Goal: Task Accomplishment & Management: Complete application form

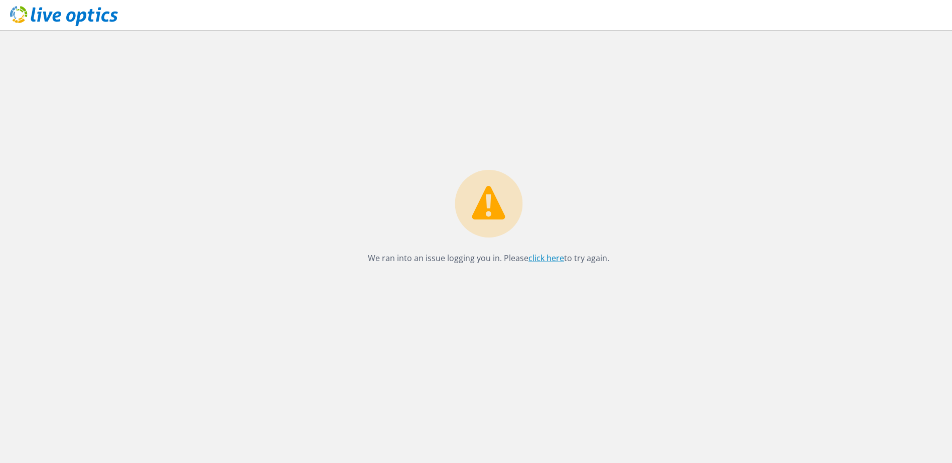
click at [545, 261] on link "click here" at bounding box center [546, 258] width 36 height 11
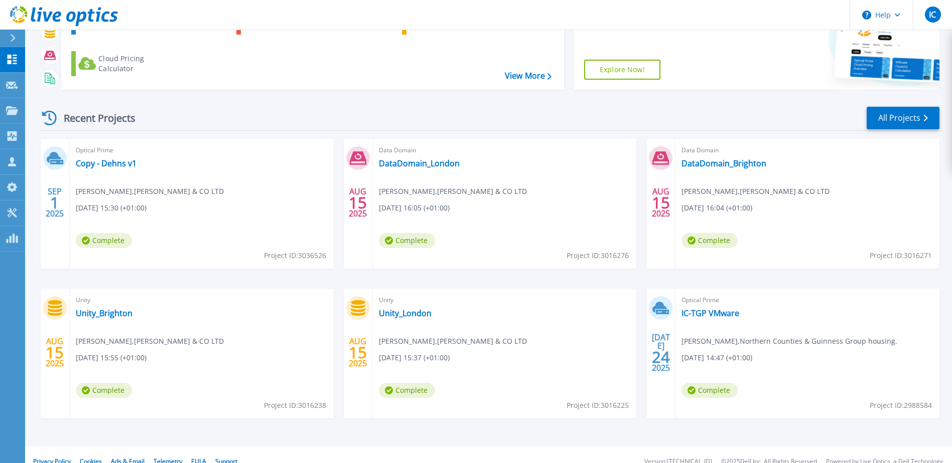
scroll to position [92, 0]
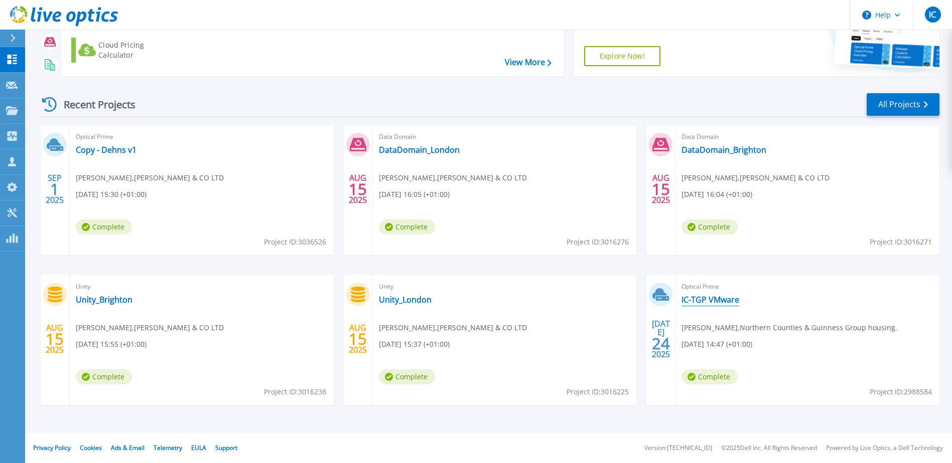
click at [708, 299] on link "IC-TGP VMware" at bounding box center [710, 300] width 58 height 10
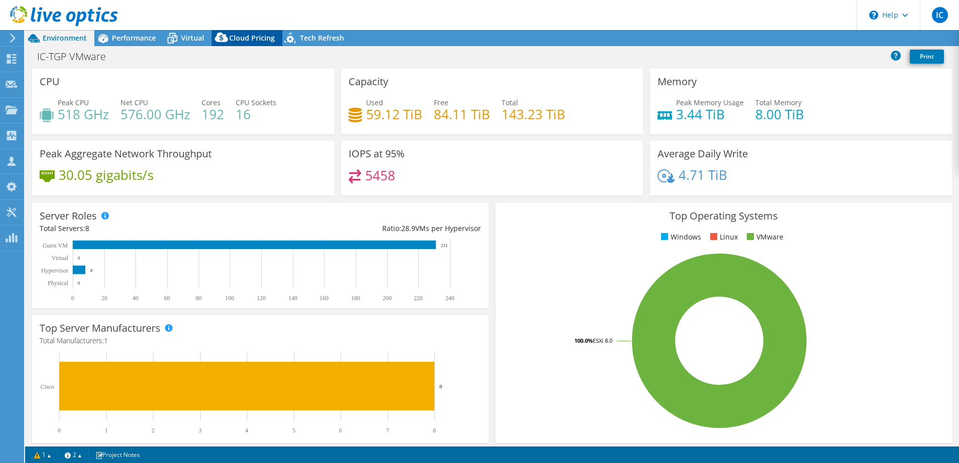
click at [241, 39] on span "Cloud Pricing" at bounding box center [252, 38] width 46 height 10
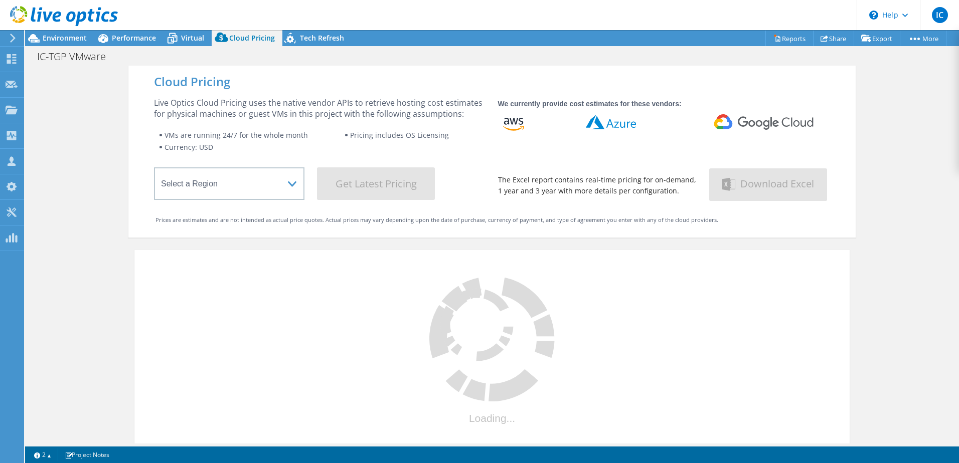
select select "USD"
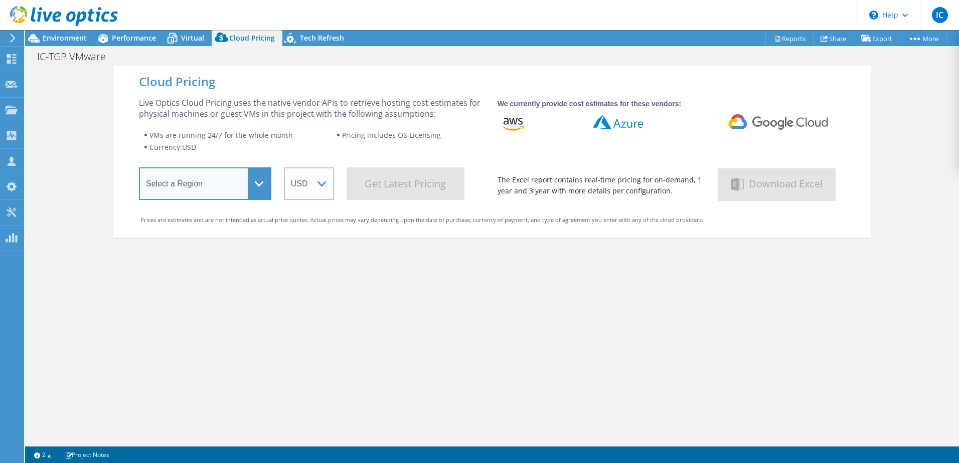
click at [258, 179] on select "Select a Region Asia Pacific (Hong Kong) Asia Pacific (Mumbai) Asia Pacific (Se…" at bounding box center [205, 184] width 132 height 33
select select "EULondon"
click at [139, 170] on select "Select a Region Asia Pacific (Hong Kong) Asia Pacific (Mumbai) Asia Pacific (Se…" at bounding box center [205, 184] width 132 height 33
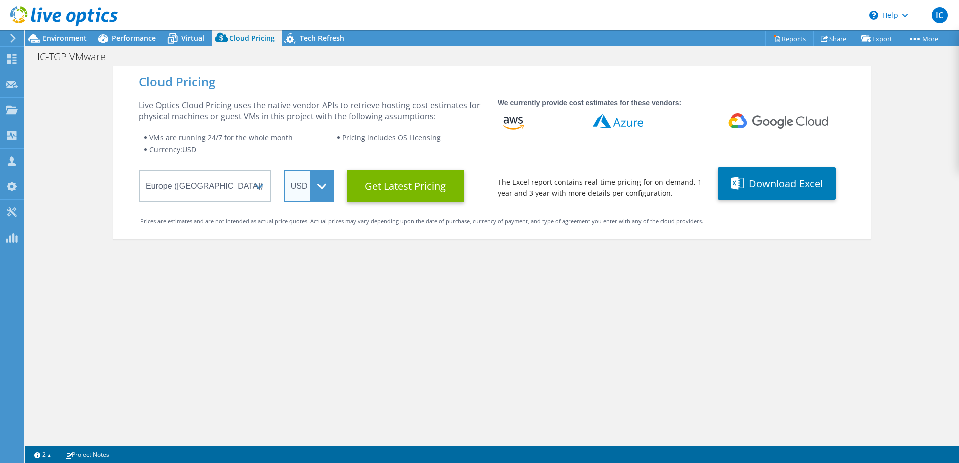
click at [313, 189] on select "ARS AUD BRL CAD CHF CLP CNY DKK EUR GBP HKD HUF INR JPY MXN MYR NOK NZD PEN SEK…" at bounding box center [309, 186] width 50 height 33
select select "GBP"
click at [284, 170] on select "ARS AUD BRL CAD CHF CLP CNY DKK EUR GBP HKD HUF INR JPY MXN MYR NOK NZD PEN SEK…" at bounding box center [309, 186] width 50 height 33
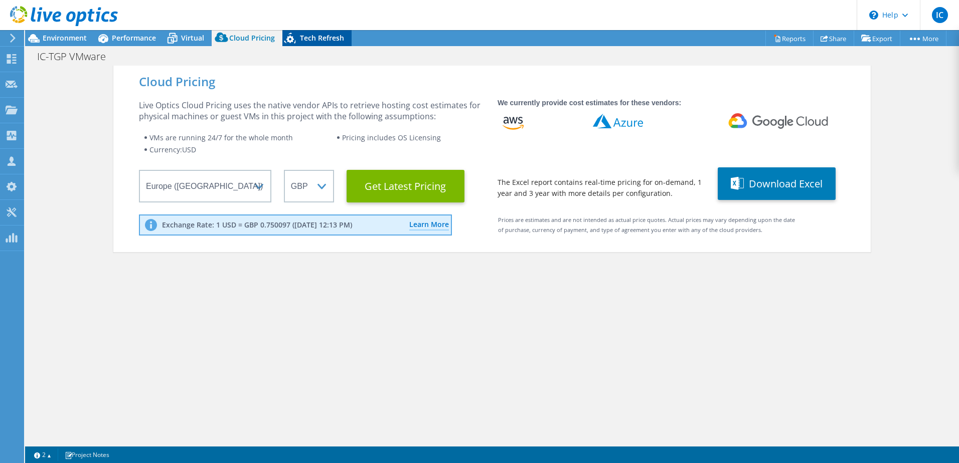
click at [316, 38] on span "Tech Refresh" at bounding box center [322, 38] width 44 height 10
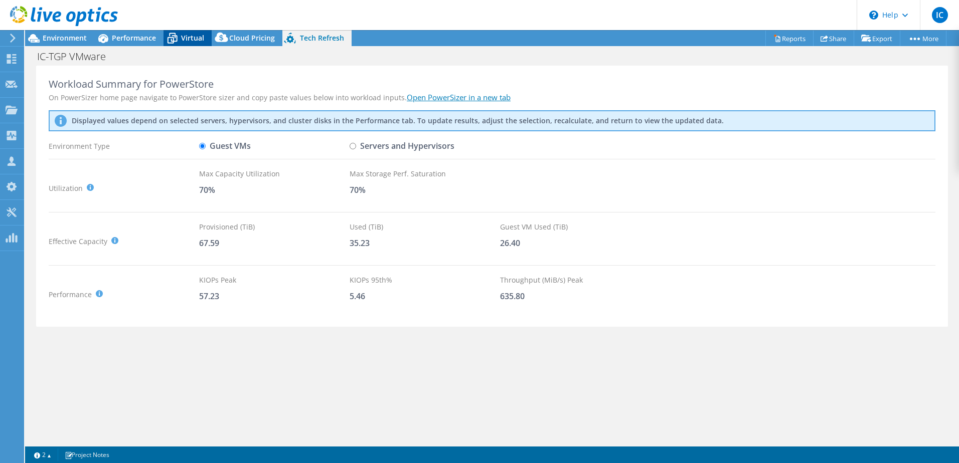
click at [184, 34] on span "Virtual" at bounding box center [192, 38] width 23 height 10
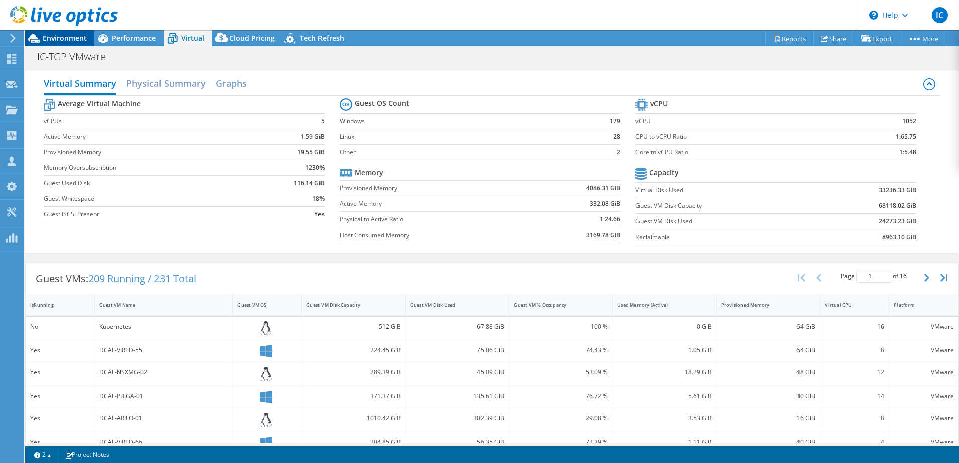
click at [71, 35] on span "Environment" at bounding box center [65, 38] width 44 height 10
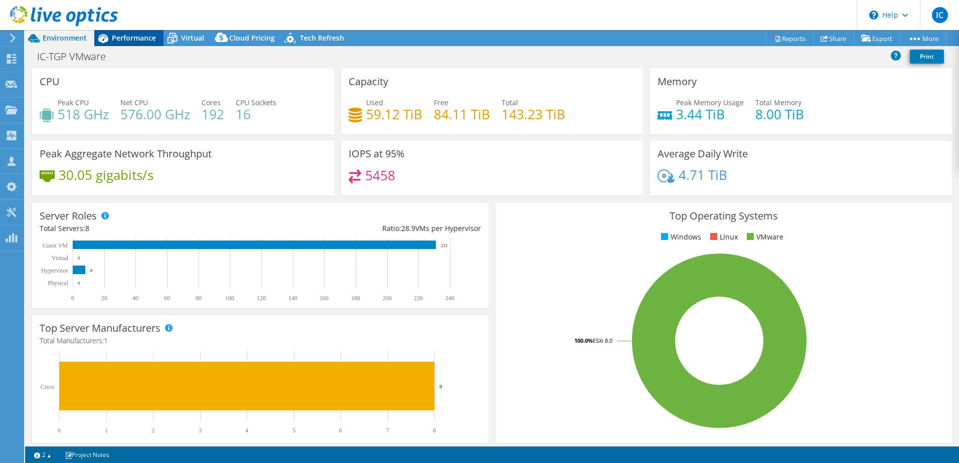
click at [112, 39] on span "Performance" at bounding box center [134, 38] width 44 height 10
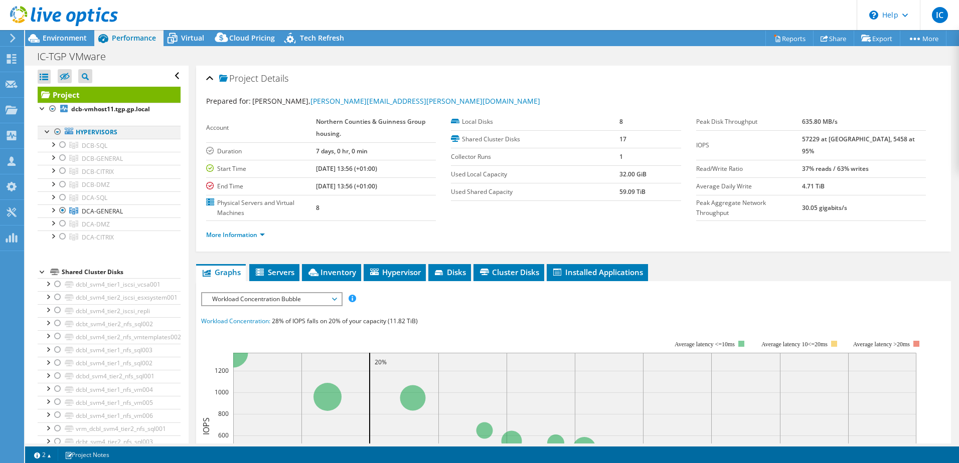
drag, startPoint x: 112, startPoint y: 39, endPoint x: 58, endPoint y: 132, distance: 107.9
click at [58, 132] on div at bounding box center [58, 132] width 10 height 12
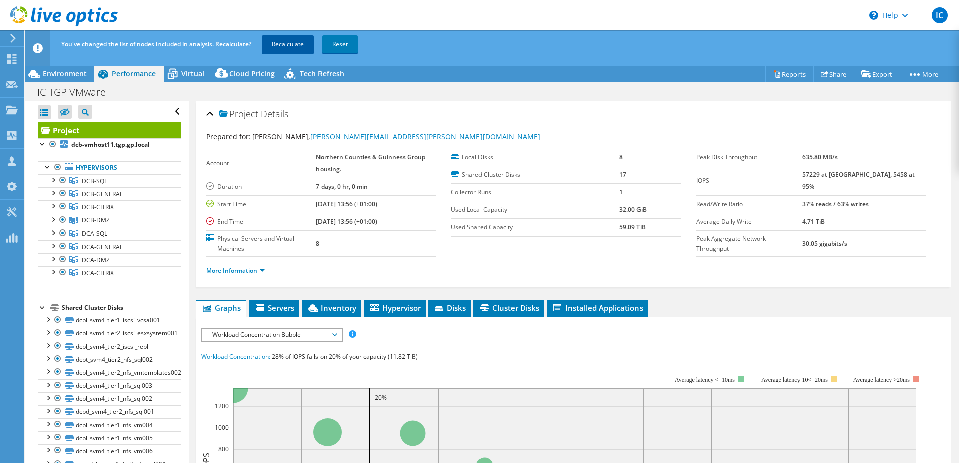
click at [284, 45] on link "Recalculate" at bounding box center [288, 44] width 52 height 18
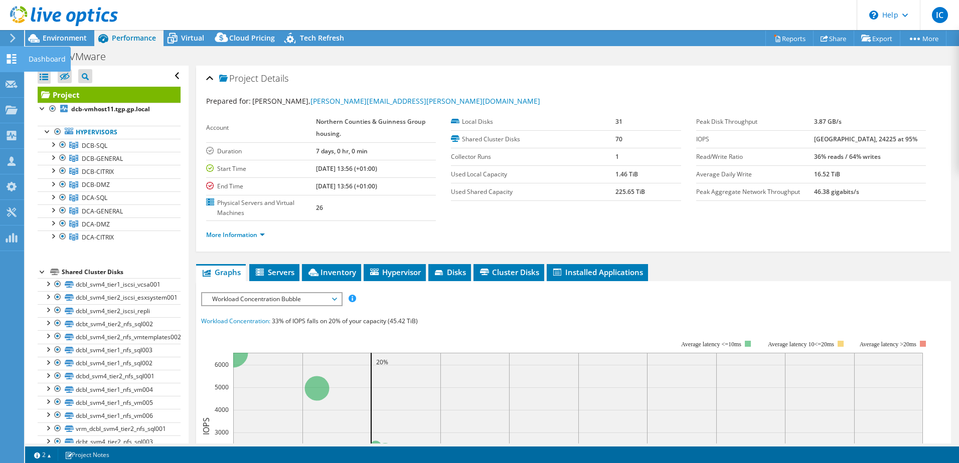
click at [15, 59] on icon at bounding box center [12, 59] width 12 height 10
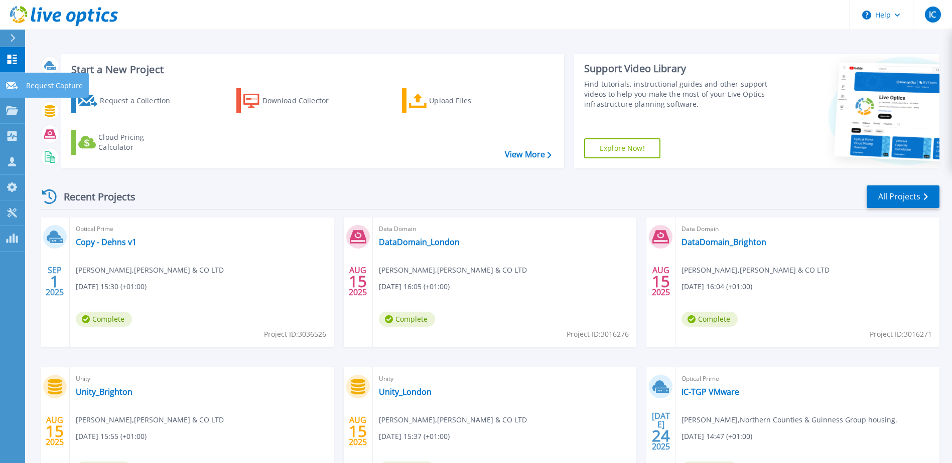
click at [10, 84] on icon at bounding box center [12, 86] width 12 height 8
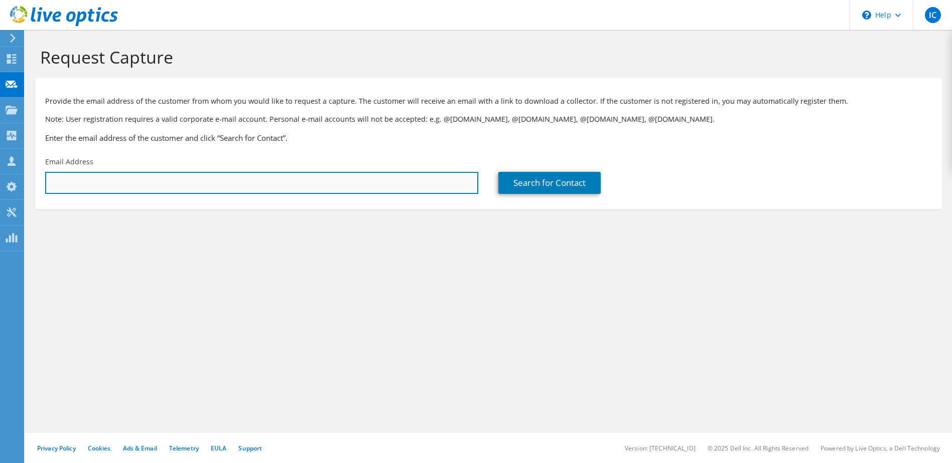
click at [87, 176] on input "text" at bounding box center [261, 183] width 433 height 22
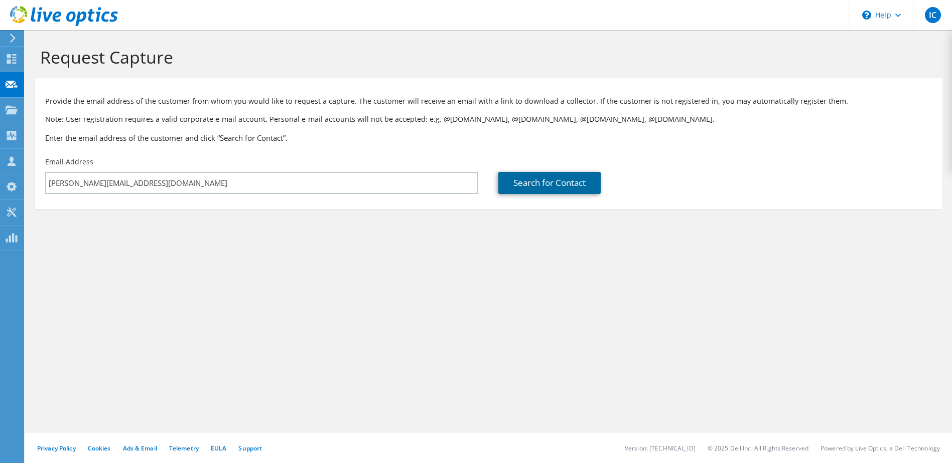
click at [539, 188] on link "Search for Contact" at bounding box center [549, 183] width 102 height 22
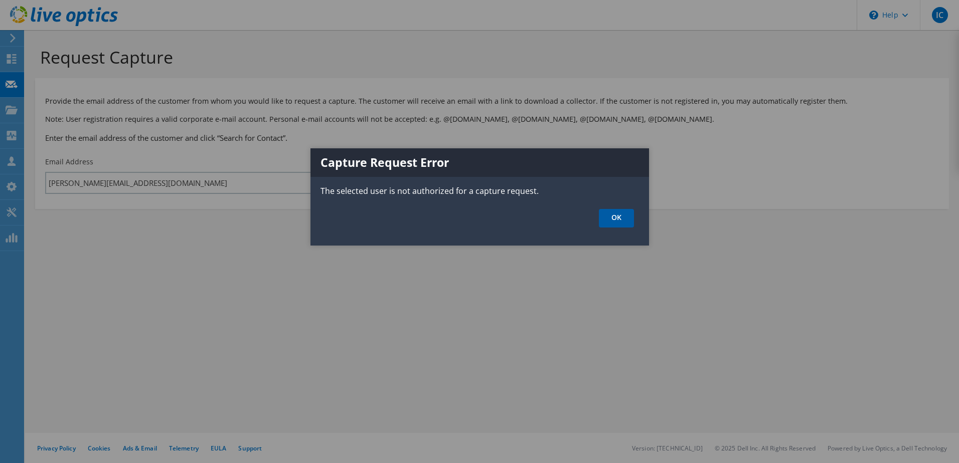
click at [613, 223] on link "OK" at bounding box center [616, 218] width 35 height 19
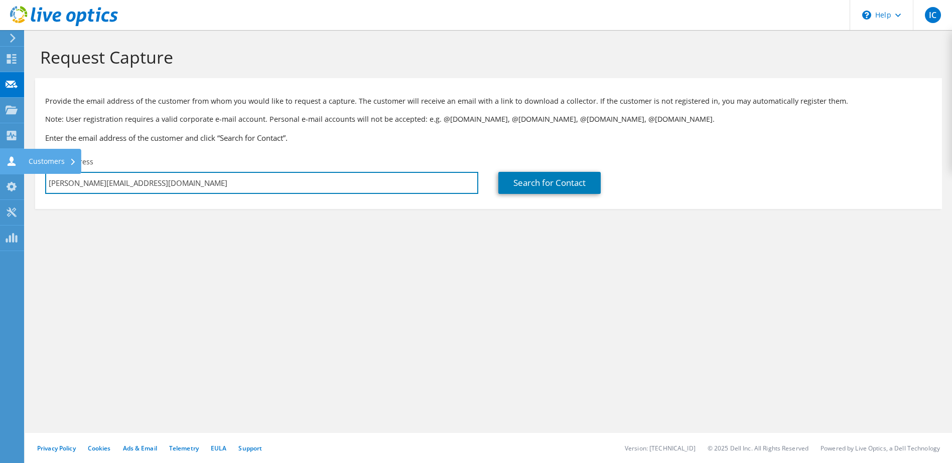
drag, startPoint x: 152, startPoint y: 184, endPoint x: 14, endPoint y: 172, distance: 139.5
click at [14, 172] on div "IC Partner Team Member [PERSON_NAME] [PERSON_NAME][EMAIL_ADDRESS][DOMAIN_NAME] …" at bounding box center [476, 231] width 952 height 463
drag, startPoint x: 128, startPoint y: 186, endPoint x: 37, endPoint y: 183, distance: 90.8
click at [37, 183] on div "Email Address [EMAIL_ADDRESS][DOMAIN_NAME]" at bounding box center [261, 175] width 453 height 47
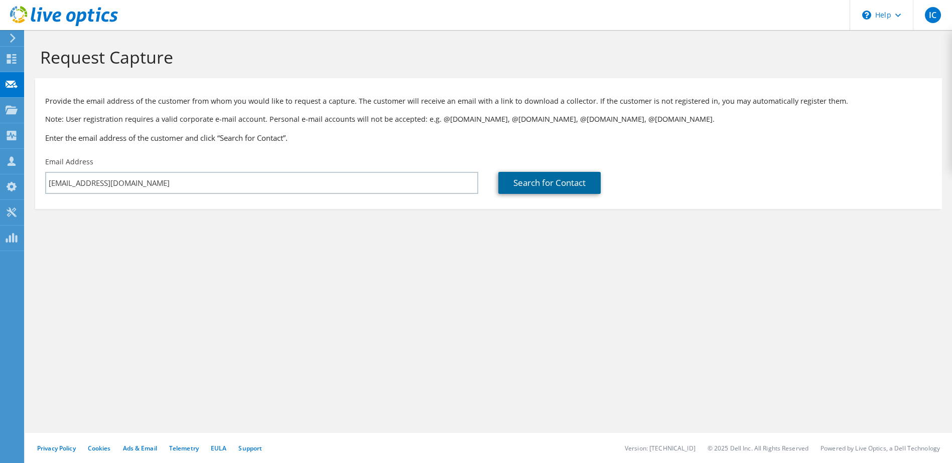
click at [543, 182] on link "Search for Contact" at bounding box center [549, 183] width 102 height 22
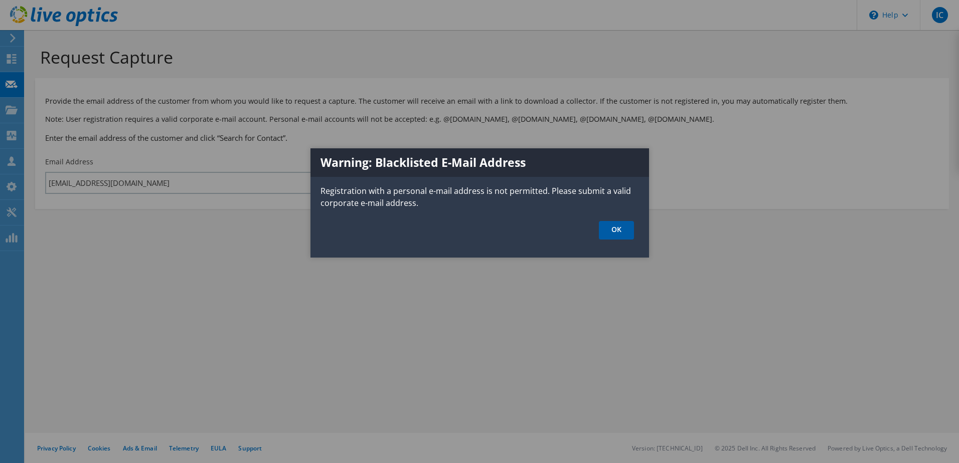
click at [614, 232] on link "OK" at bounding box center [616, 230] width 35 height 19
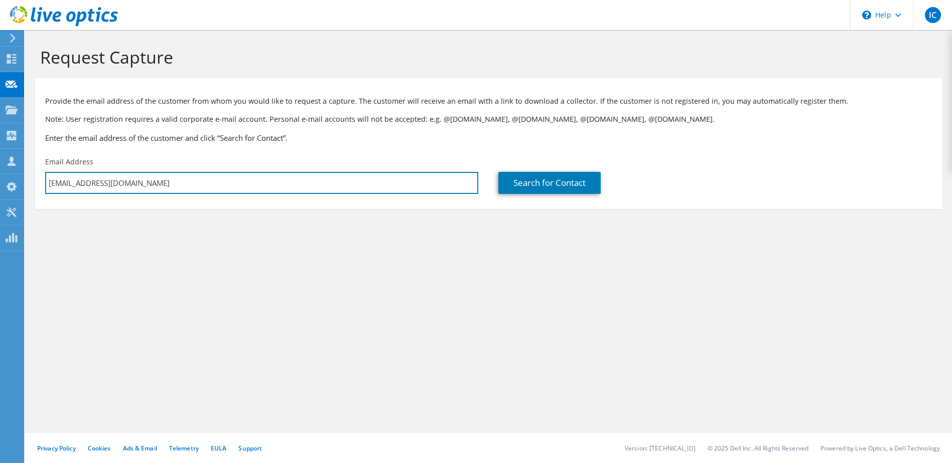
drag, startPoint x: 134, startPoint y: 183, endPoint x: 41, endPoint y: 183, distance: 93.3
click at [41, 183] on div "Email Address [EMAIL_ADDRESS][DOMAIN_NAME]" at bounding box center [261, 175] width 453 height 47
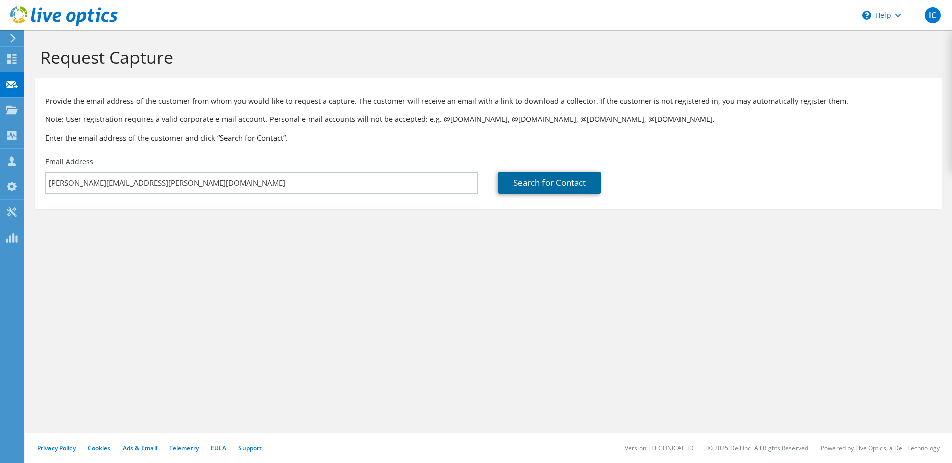
click at [533, 182] on link "Search for Contact" at bounding box center [549, 183] width 102 height 22
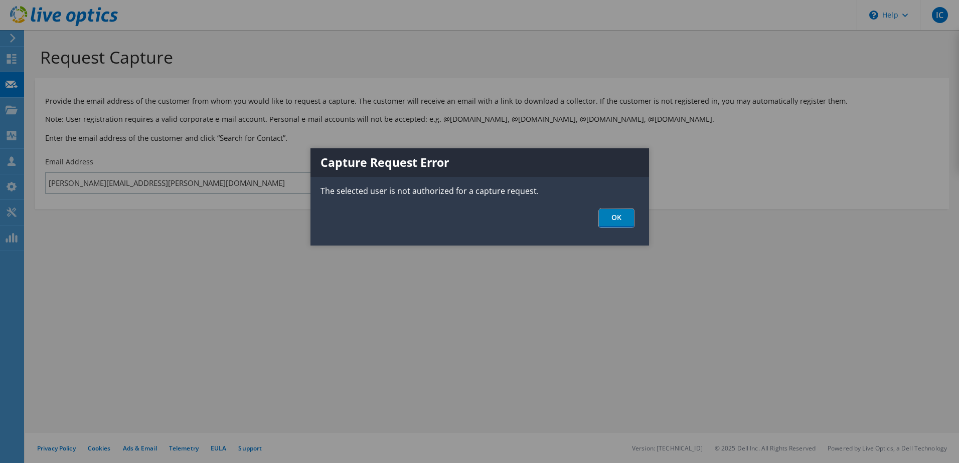
click at [607, 217] on link "OK" at bounding box center [616, 218] width 35 height 19
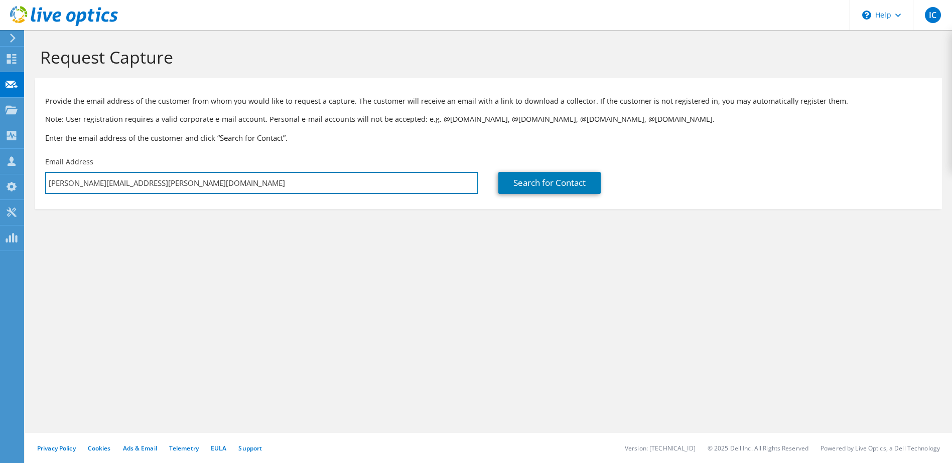
drag, startPoint x: 153, startPoint y: 183, endPoint x: 37, endPoint y: 179, distance: 115.9
click at [37, 179] on div "Email Address [PERSON_NAME][EMAIL_ADDRESS][PERSON_NAME][DOMAIN_NAME]" at bounding box center [261, 175] width 453 height 47
type input "[PERSON_NAME][EMAIL_ADDRESS][PERSON_NAME][DOMAIN_NAME]"
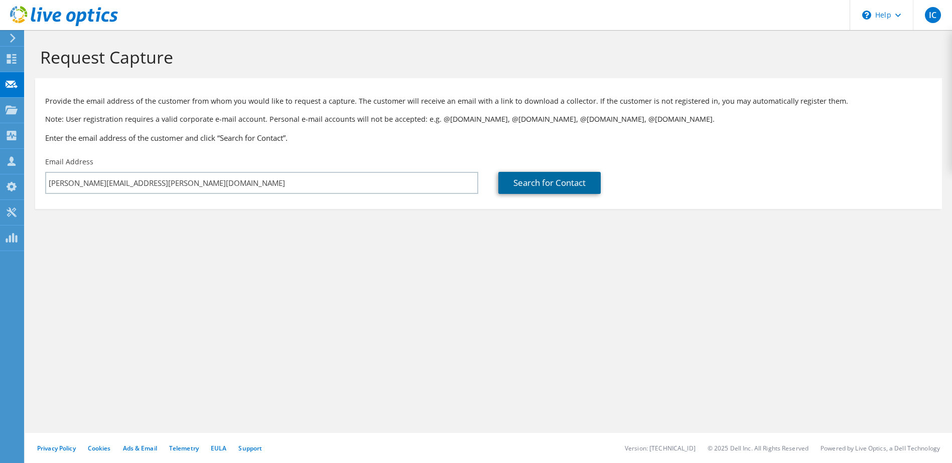
click at [552, 183] on link "Search for Contact" at bounding box center [549, 183] width 102 height 22
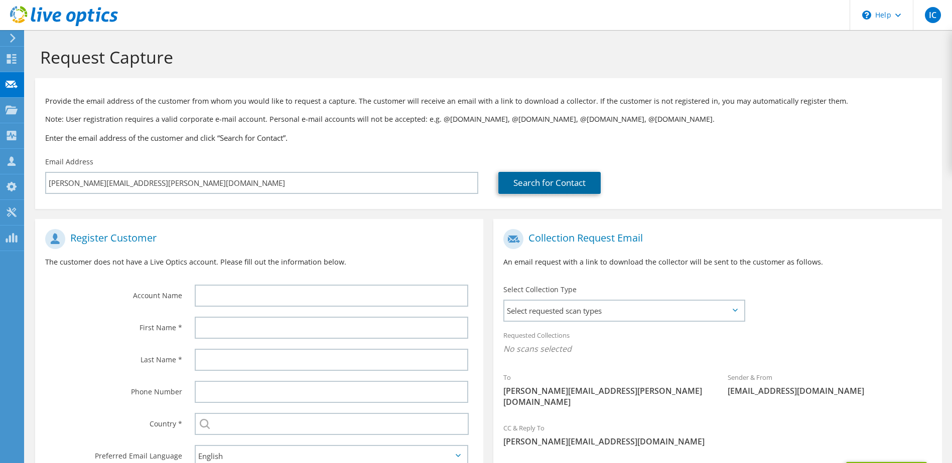
scroll to position [85, 0]
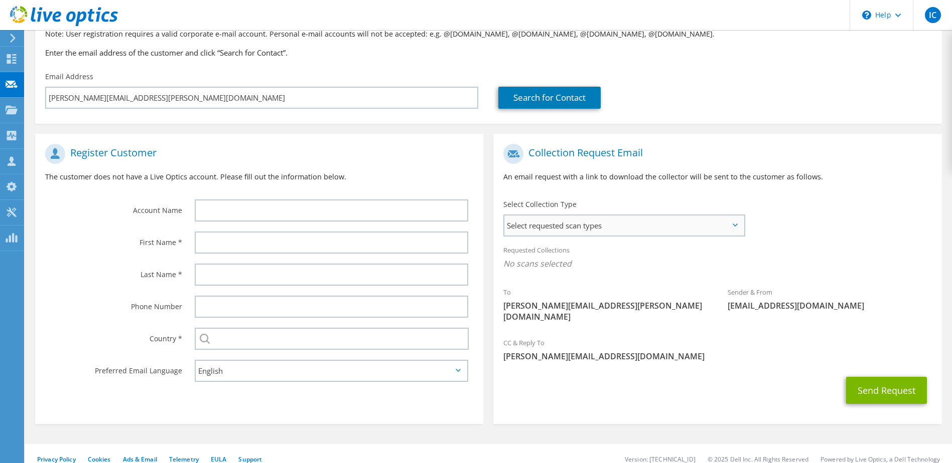
click at [736, 228] on span "Select requested scan types" at bounding box center [623, 226] width 239 height 20
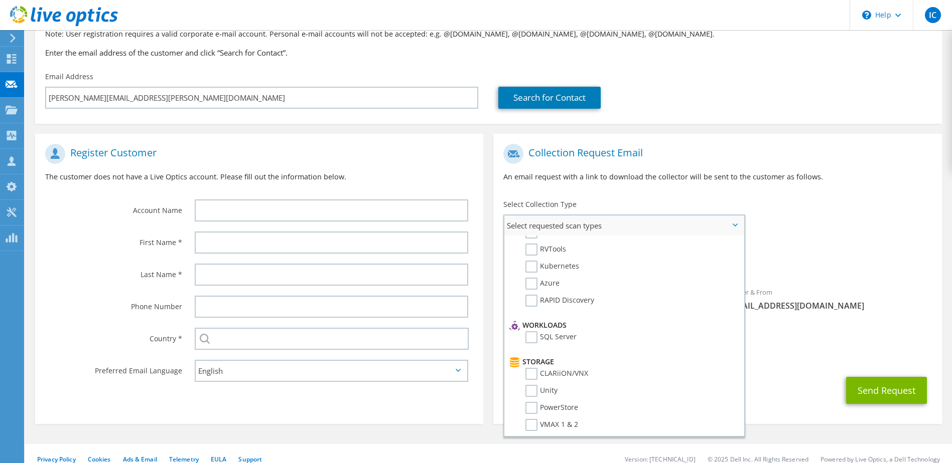
scroll to position [0, 0]
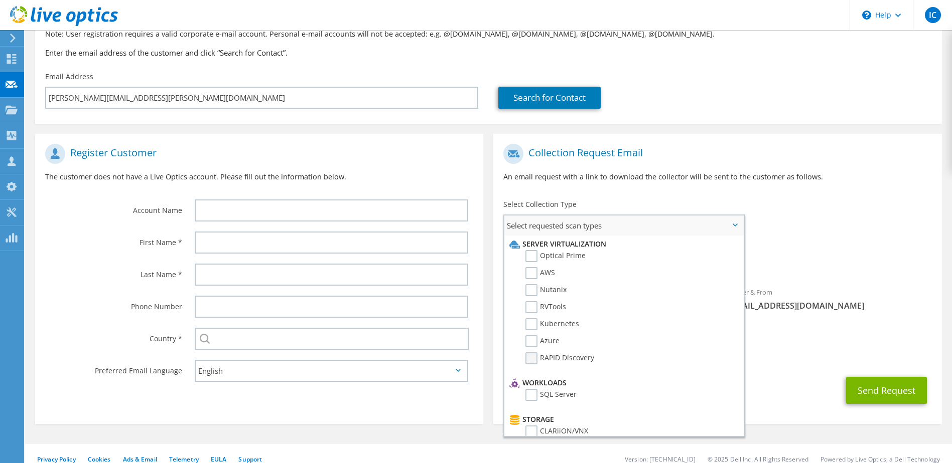
click at [581, 358] on label "RAPID Discovery" at bounding box center [559, 359] width 69 height 12
click at [0, 0] on input "RAPID Discovery" at bounding box center [0, 0] width 0 height 0
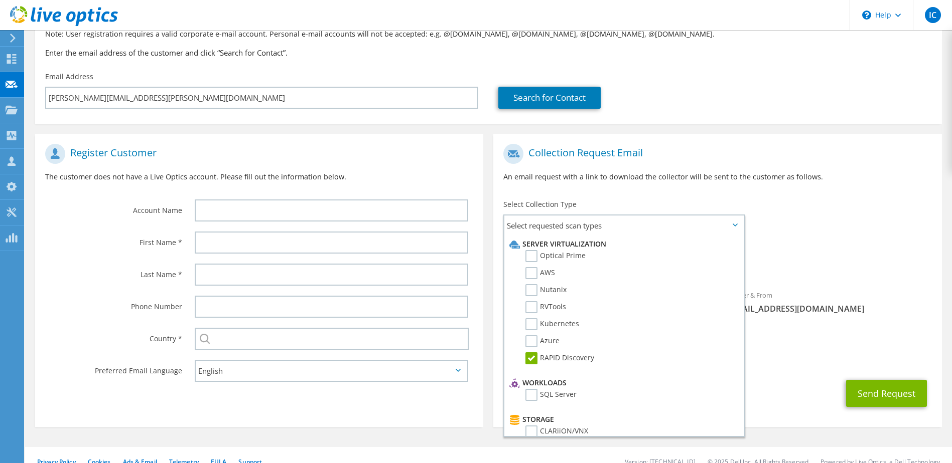
click at [909, 208] on div "To [PERSON_NAME][EMAIL_ADDRESS][PERSON_NAME][DOMAIN_NAME] Sender & From [EMAIL_…" at bounding box center [717, 237] width 448 height 197
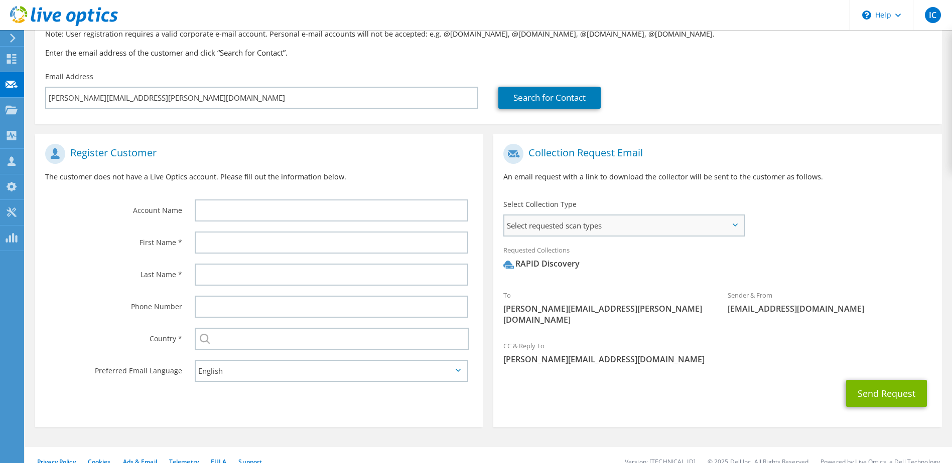
click at [739, 225] on span "Select requested scan types" at bounding box center [623, 226] width 239 height 20
